Goal: Information Seeking & Learning: Learn about a topic

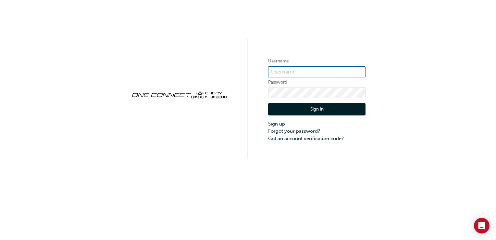
type input "[EMAIL_ADDRESS][DOMAIN_NAME]"
click at [299, 110] on button "Sign In" at bounding box center [316, 109] width 97 height 12
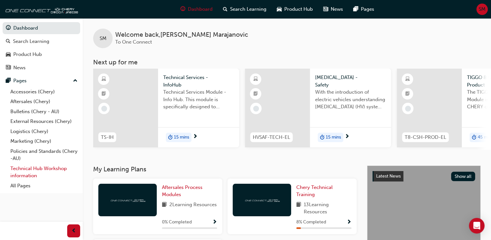
click at [28, 172] on link "Technical Hub Workshop information" at bounding box center [44, 171] width 72 height 17
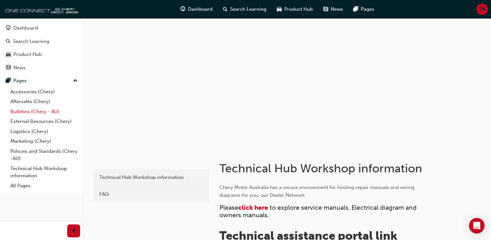
click at [32, 110] on link "Bulletins (Chery - AU)" at bounding box center [44, 112] width 72 height 10
